Goal: Find specific page/section: Find specific page/section

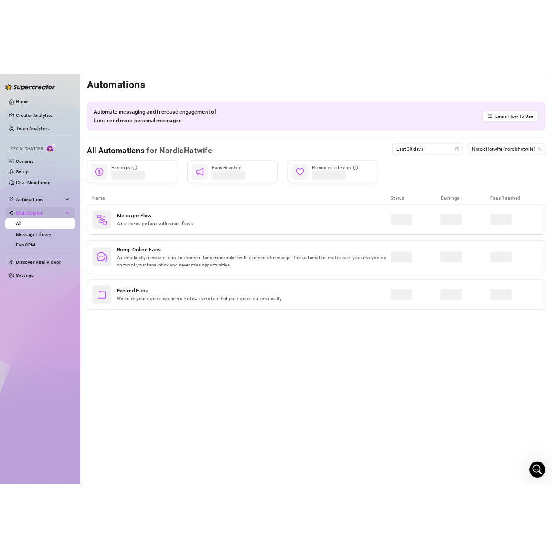
scroll to position [356, 0]
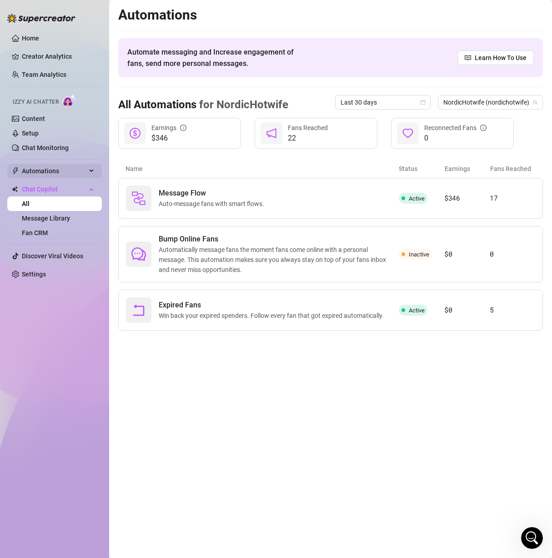
click at [59, 168] on span "Automations" at bounding box center [54, 171] width 65 height 15
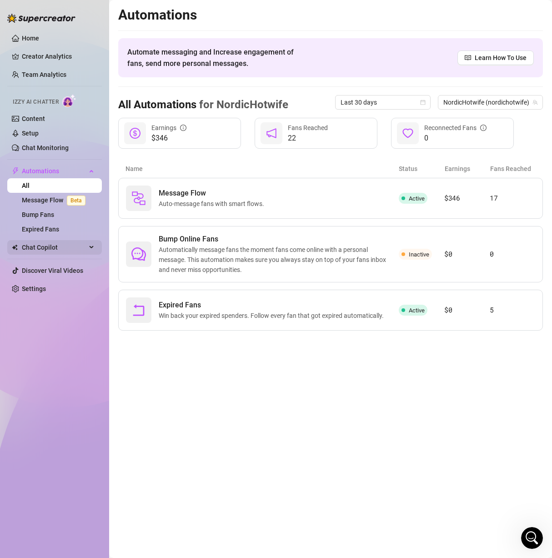
click at [55, 248] on span "Chat Copilot" at bounding box center [54, 247] width 65 height 15
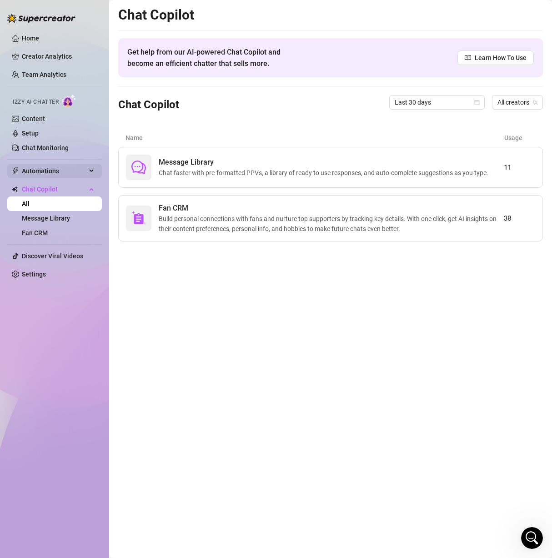
click at [69, 171] on span "Automations" at bounding box center [54, 171] width 65 height 15
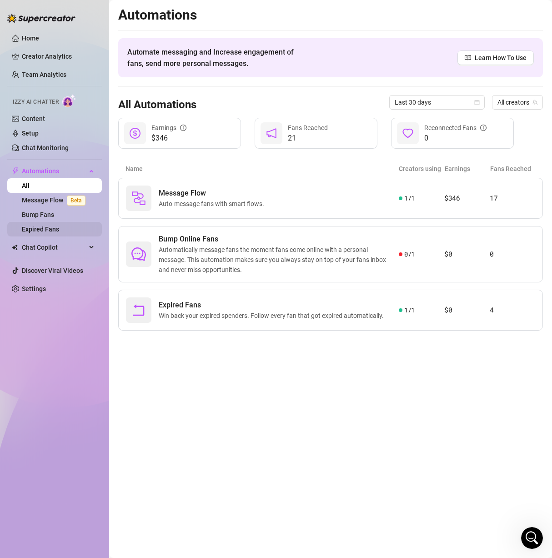
click at [52, 226] on link "Expired Fans" at bounding box center [40, 229] width 37 height 7
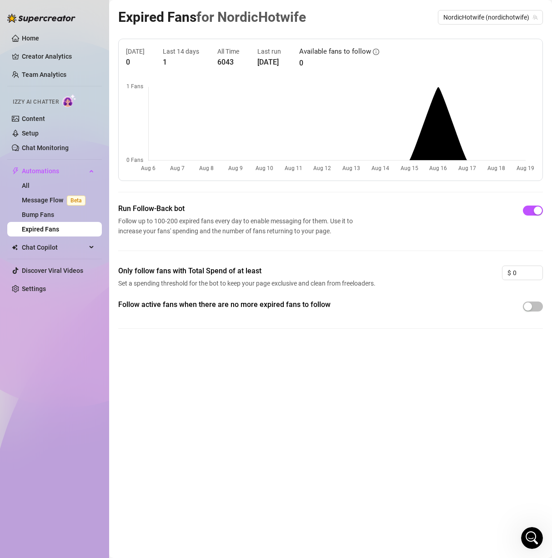
click at [226, 234] on span "Follow up to 100-200 expired fans every day to enable messaging for them. Use i…" at bounding box center [237, 226] width 238 height 20
